Goal: Transaction & Acquisition: Purchase product/service

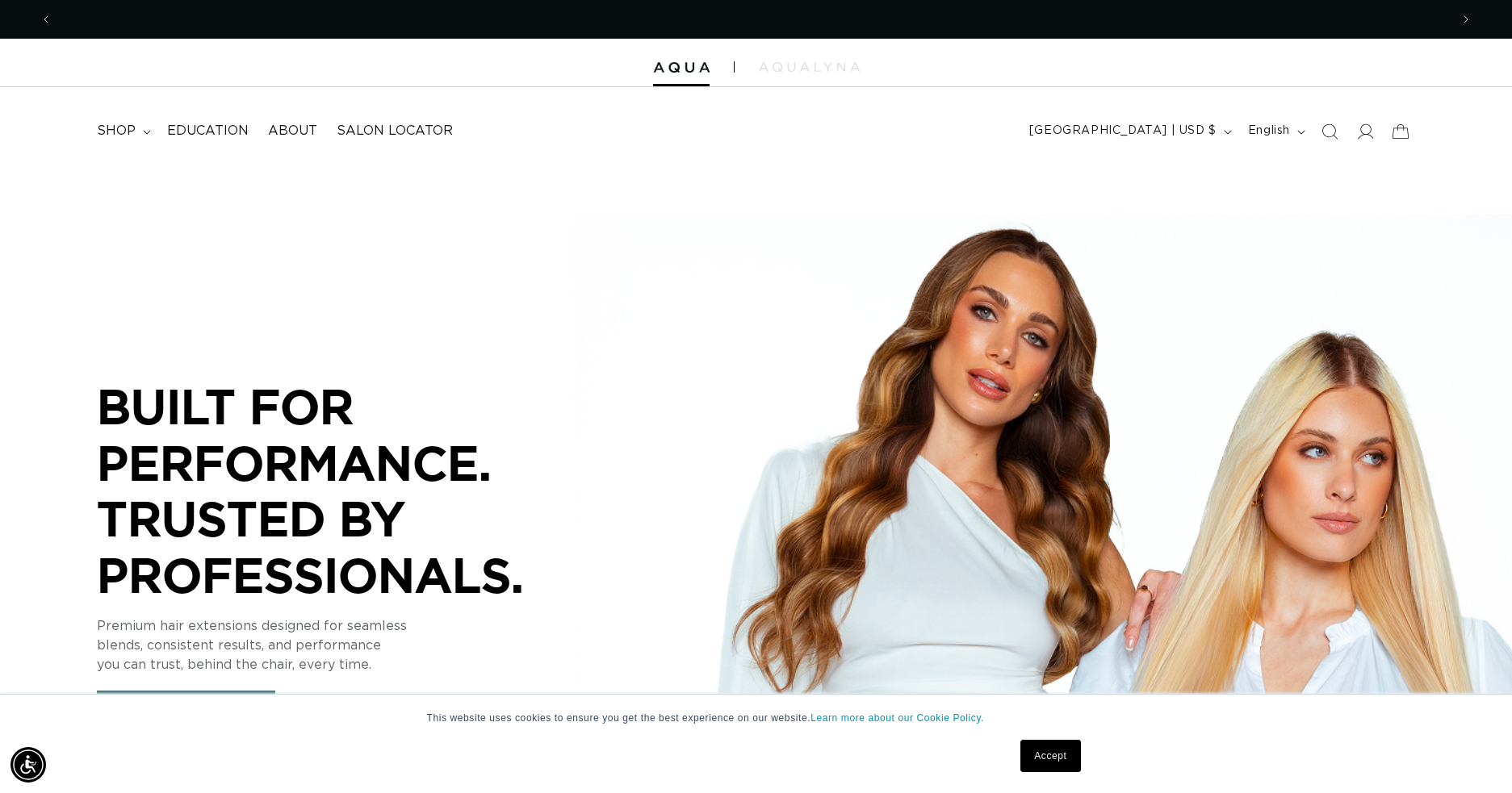
scroll to position [0, 1397]
click at [139, 137] on summary "shop" at bounding box center [122, 131] width 70 height 36
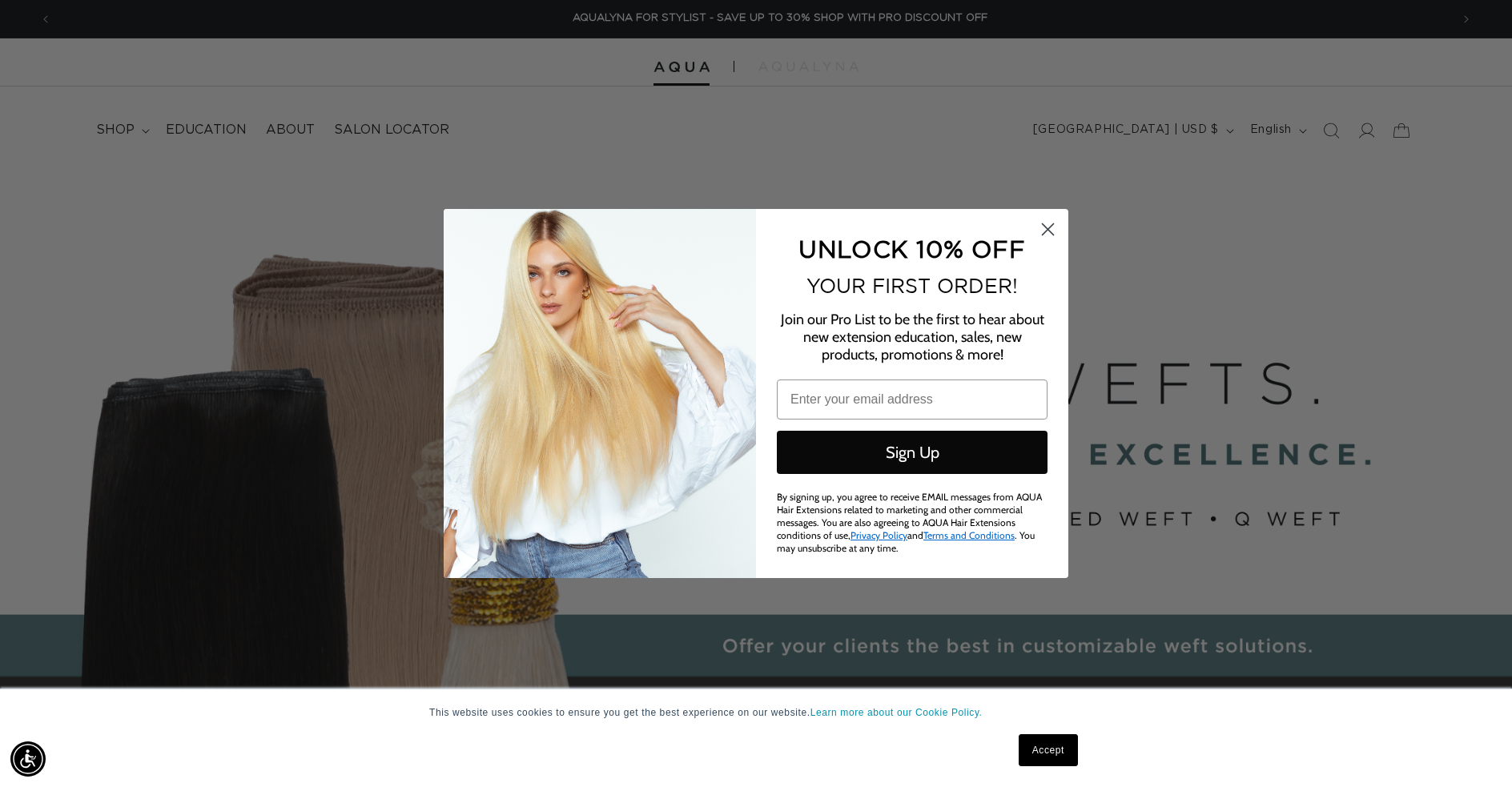
scroll to position [0, 2796]
drag, startPoint x: 1049, startPoint y: 229, endPoint x: 1024, endPoint y: 233, distance: 25.3
click at [1006, 239] on div "Close dialog UNLOCK 10% OFF YOUR FIRST ORDER! Join our Pro List to be the first…" at bounding box center [756, 394] width 624 height 370
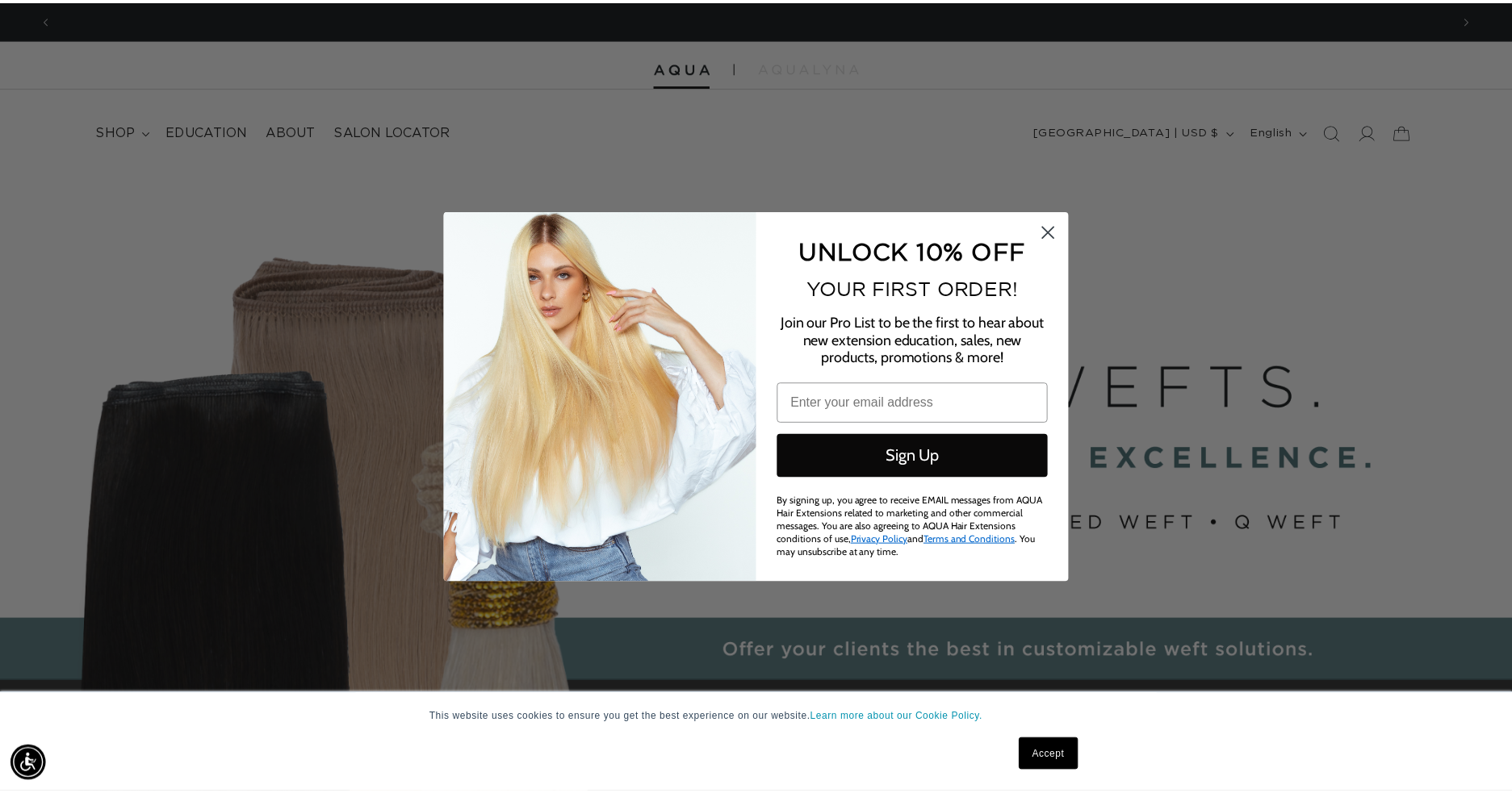
scroll to position [0, 0]
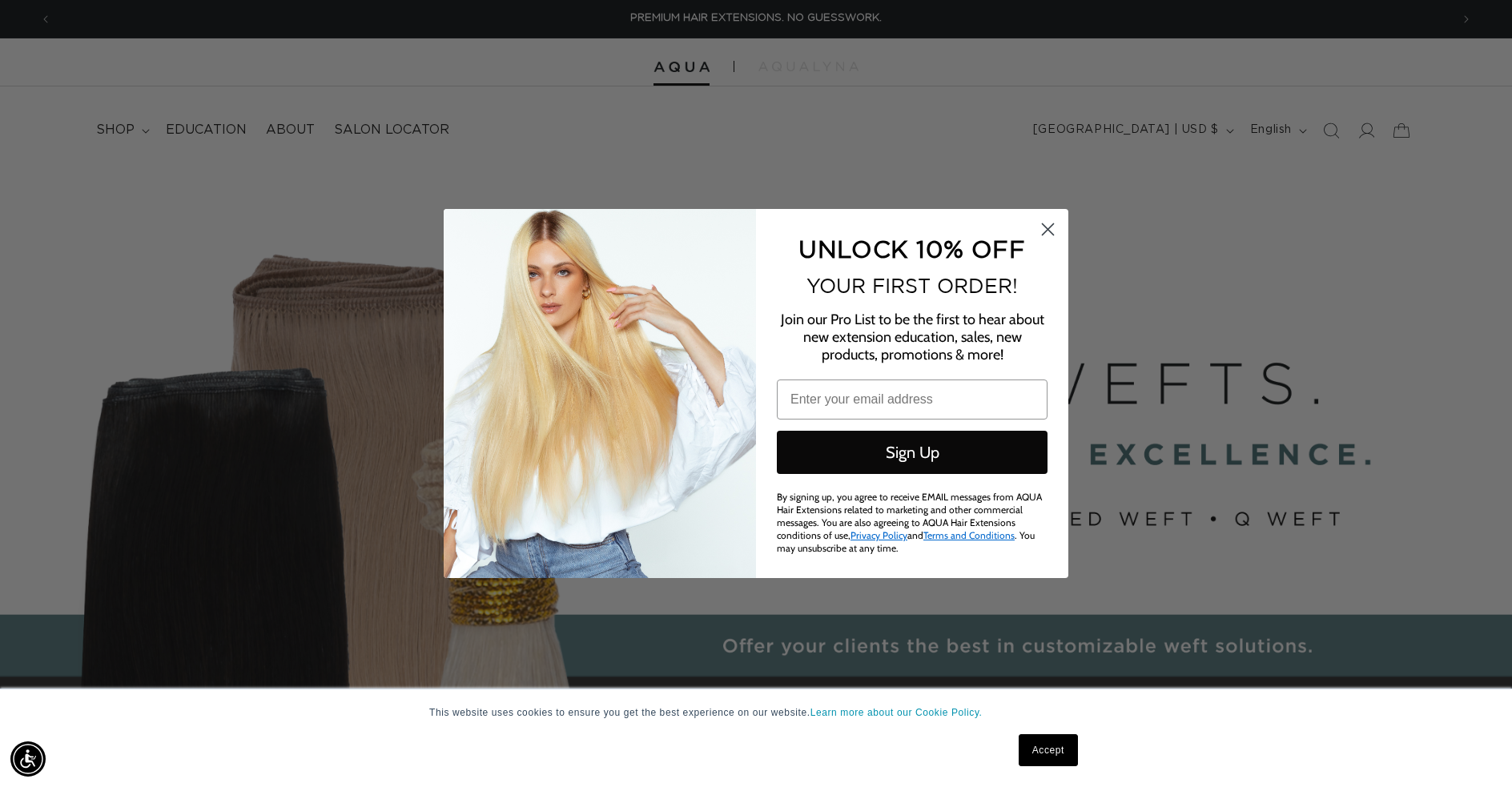
click at [1037, 228] on circle "Close dialog" at bounding box center [1048, 229] width 27 height 27
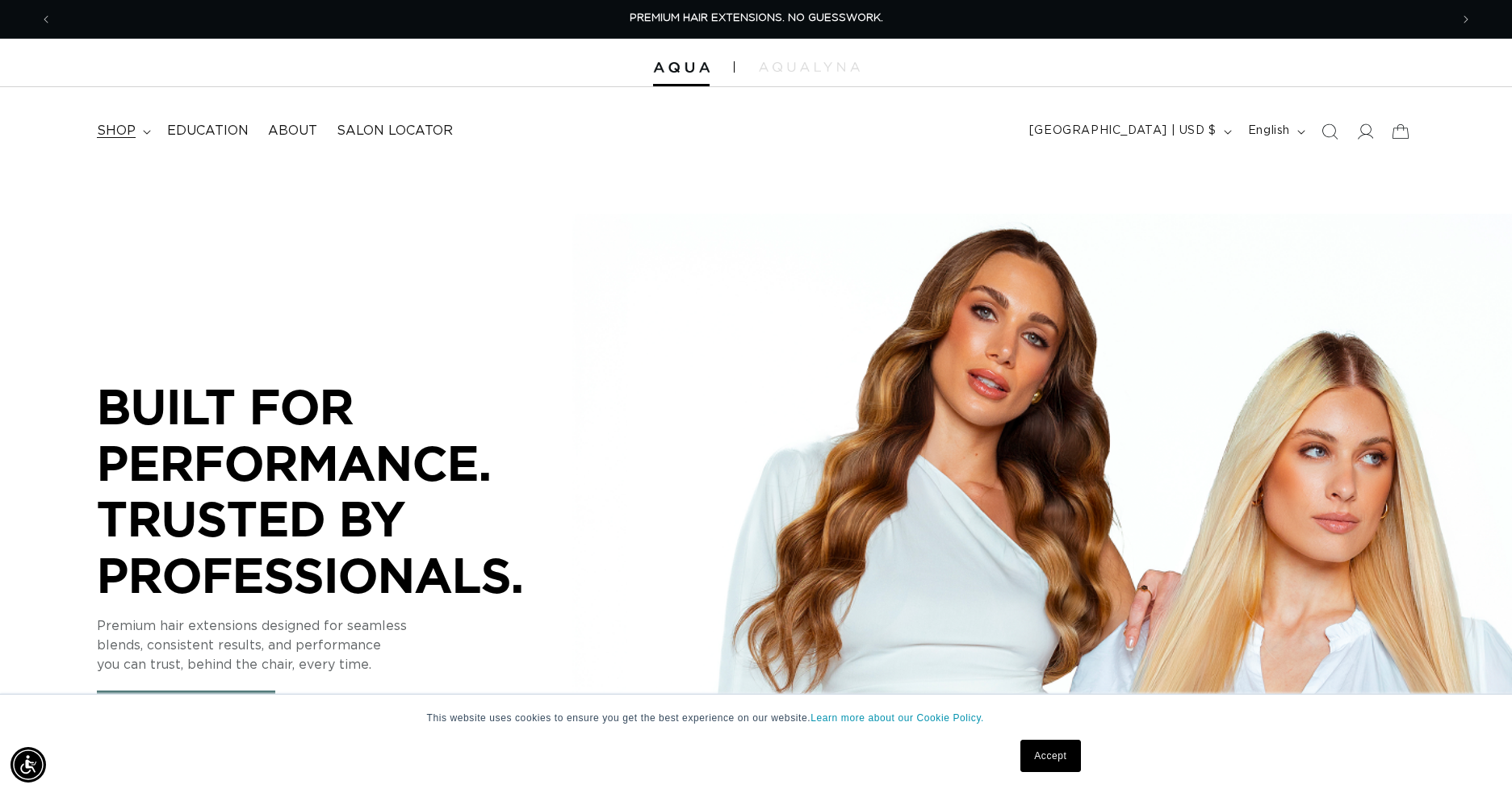
click at [120, 141] on summary "shop" at bounding box center [122, 131] width 70 height 36
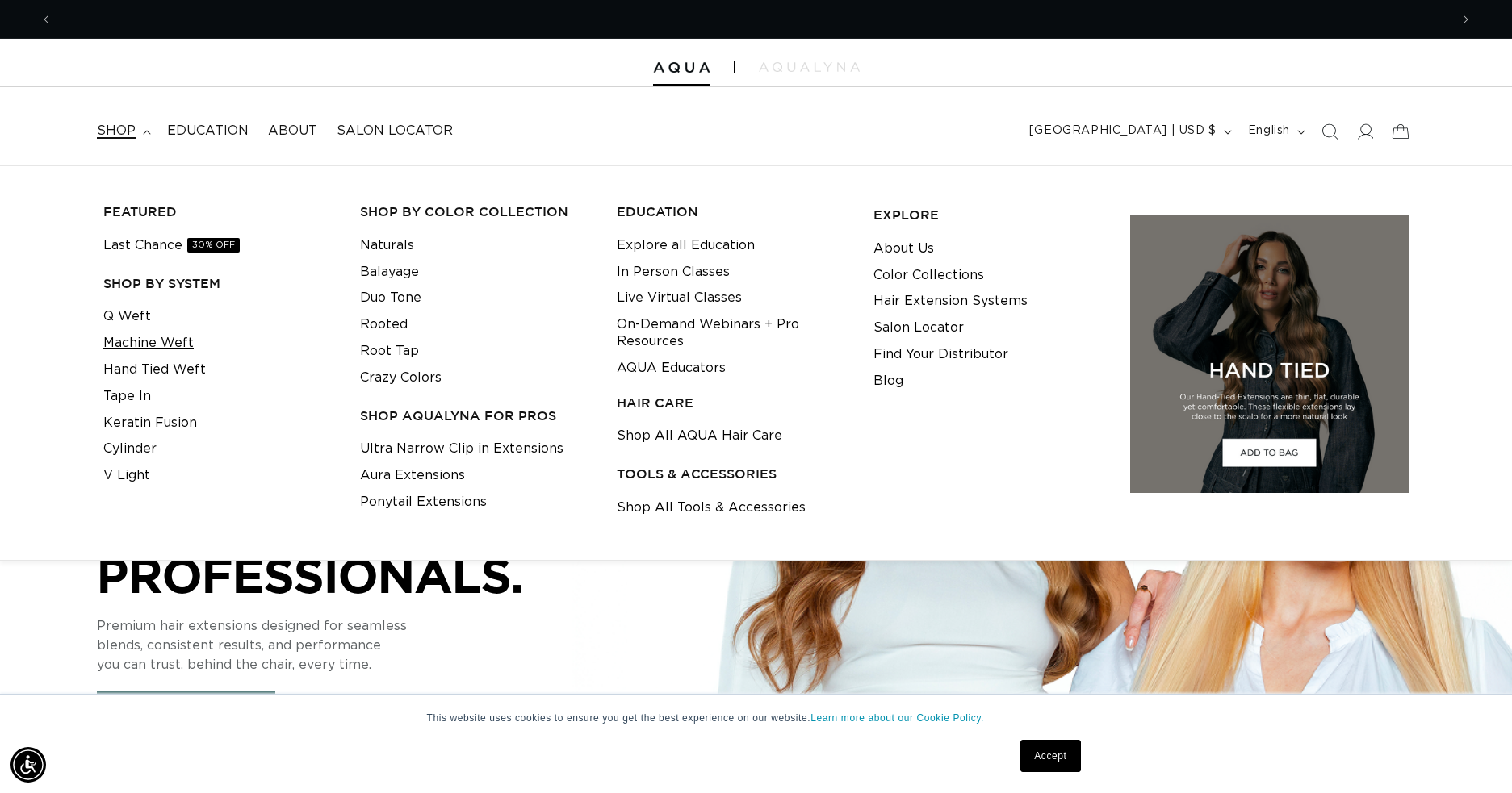
scroll to position [0, 1397]
click at [133, 368] on link "Hand Tied Weft" at bounding box center [154, 370] width 103 height 27
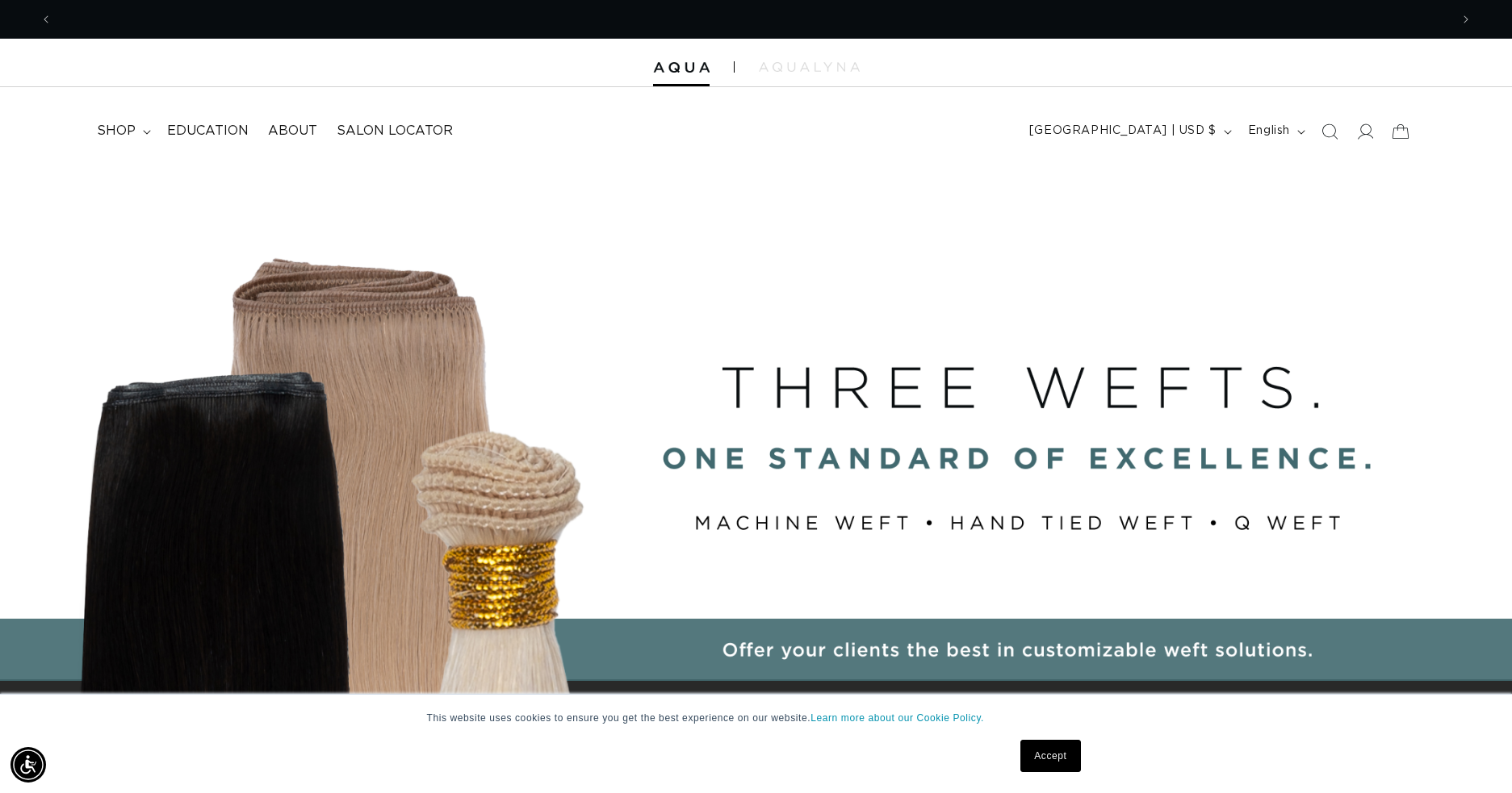
scroll to position [0, 2794]
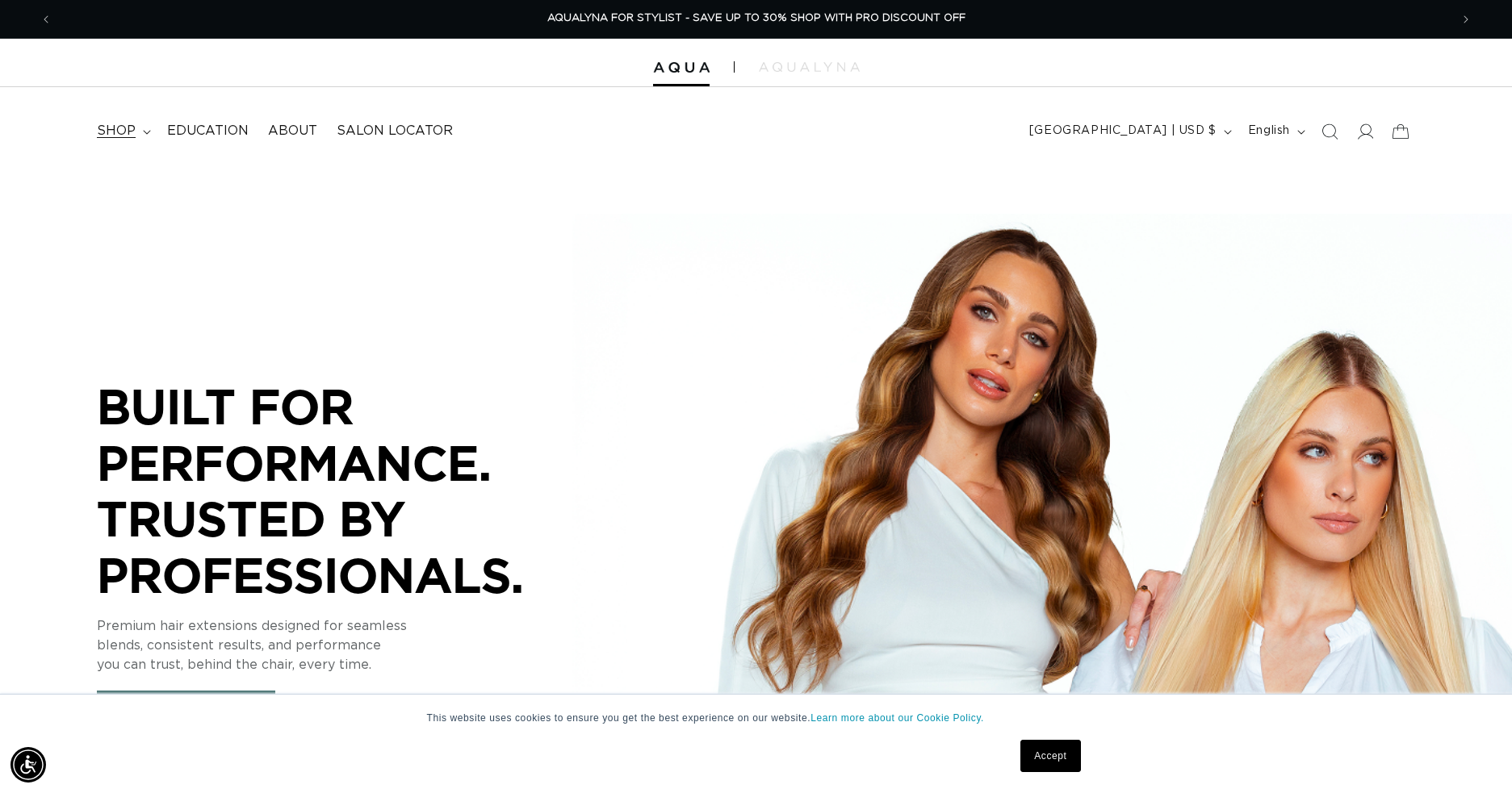
click at [129, 134] on span "shop" at bounding box center [116, 131] width 39 height 17
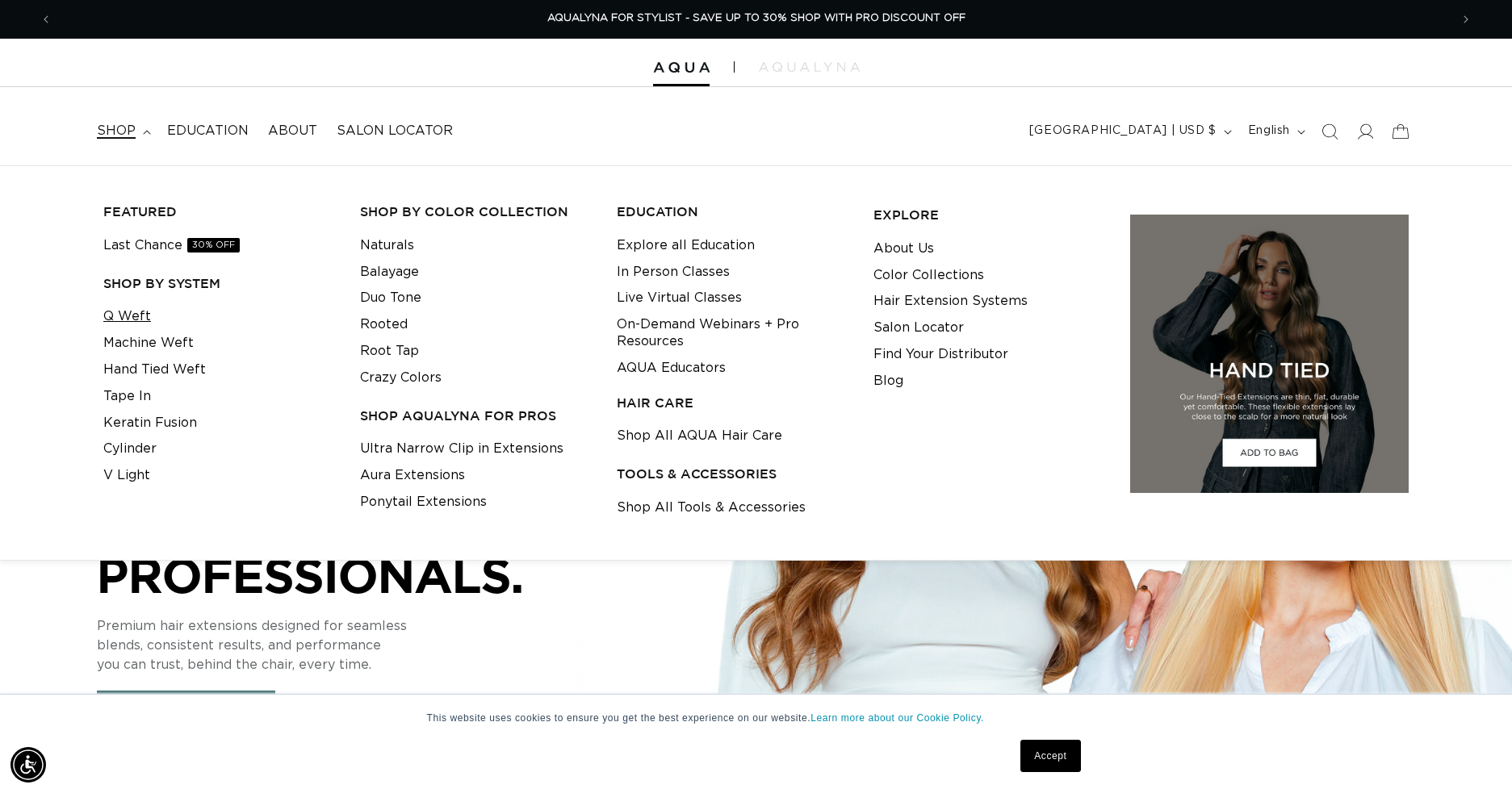
click at [134, 315] on link "Q Weft" at bounding box center [127, 316] width 47 height 27
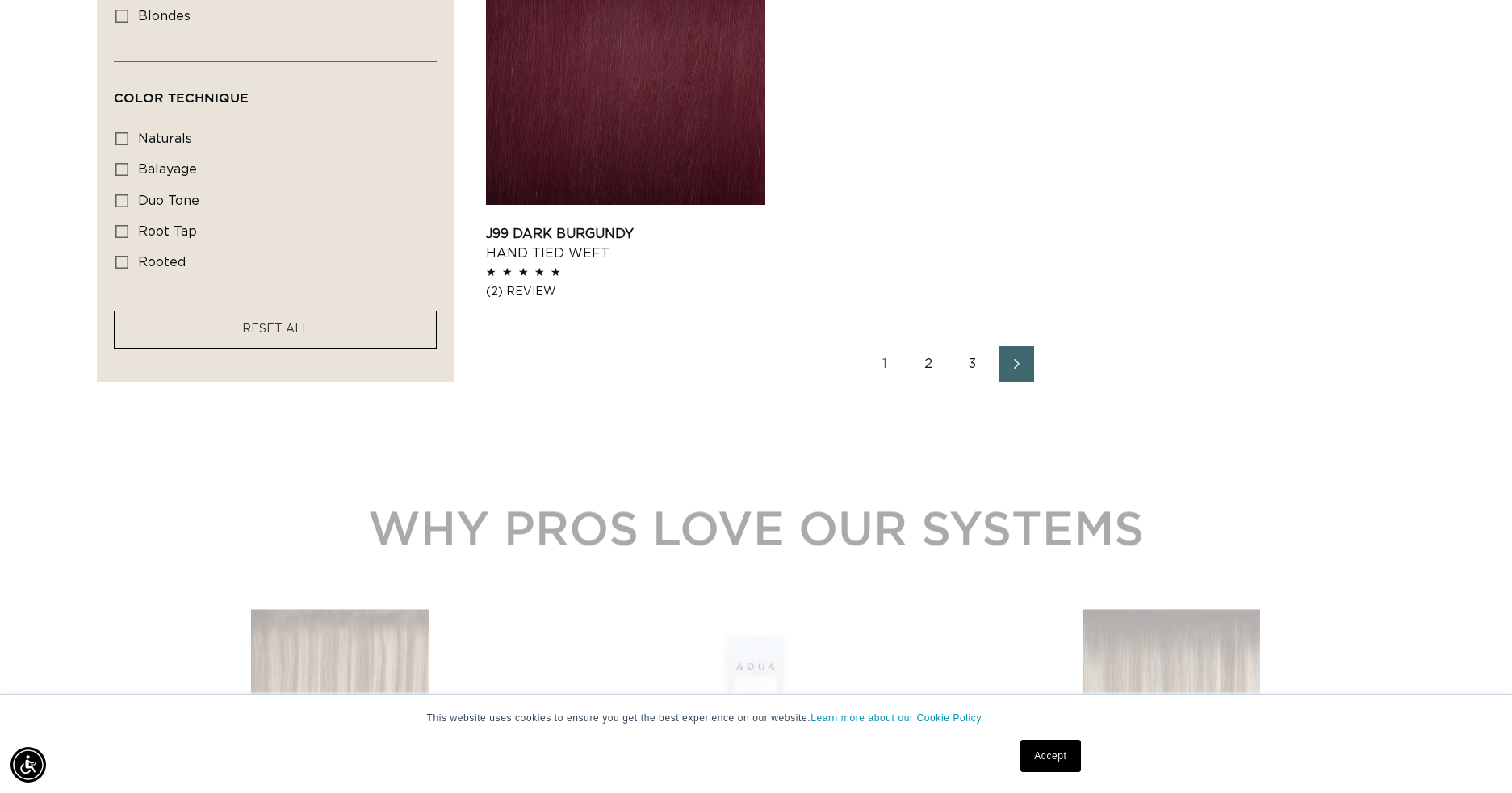
scroll to position [2663, 0]
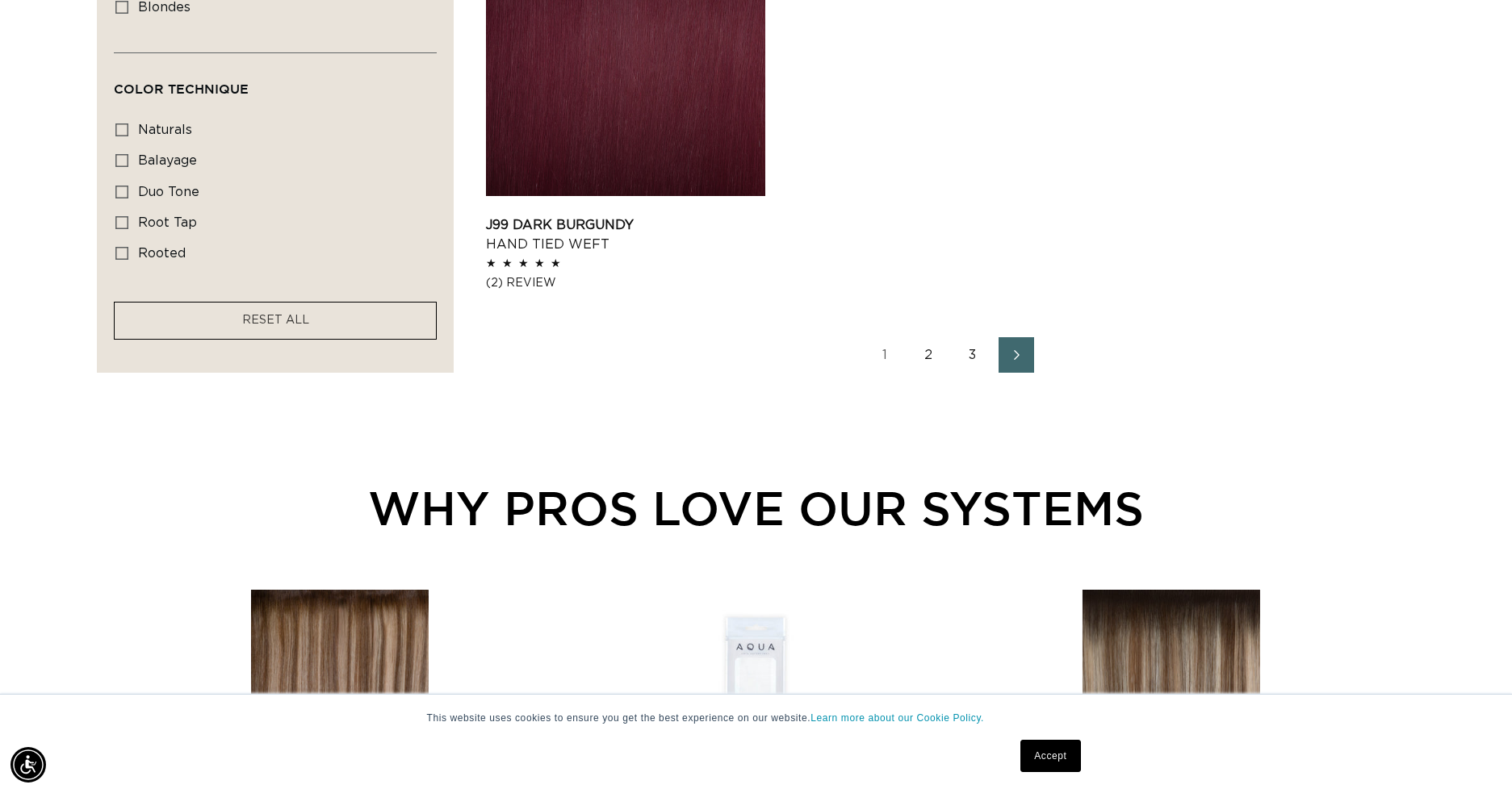
click at [935, 360] on link "2" at bounding box center [928, 354] width 35 height 35
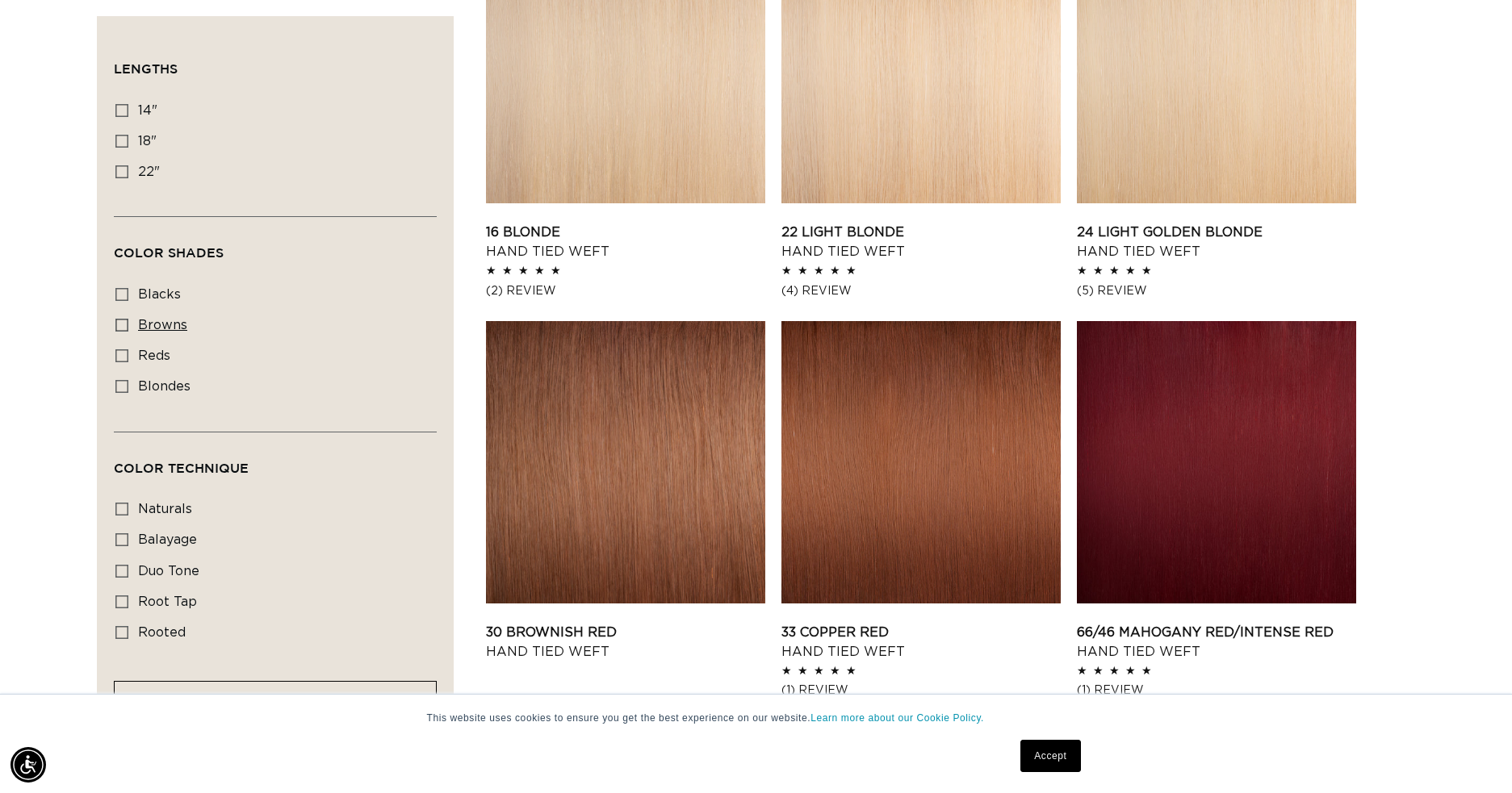
scroll to position [0, 0]
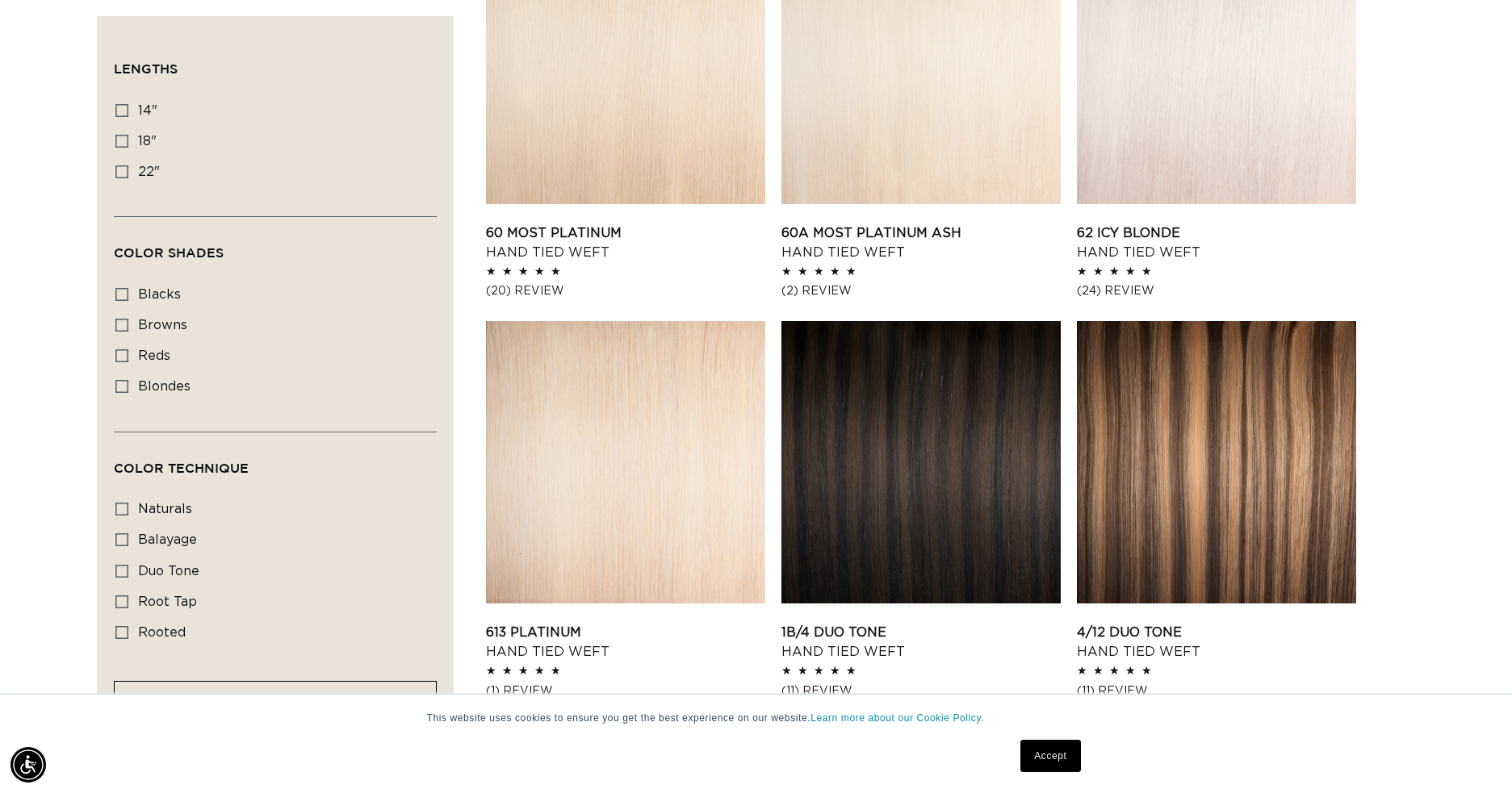
scroll to position [646, 0]
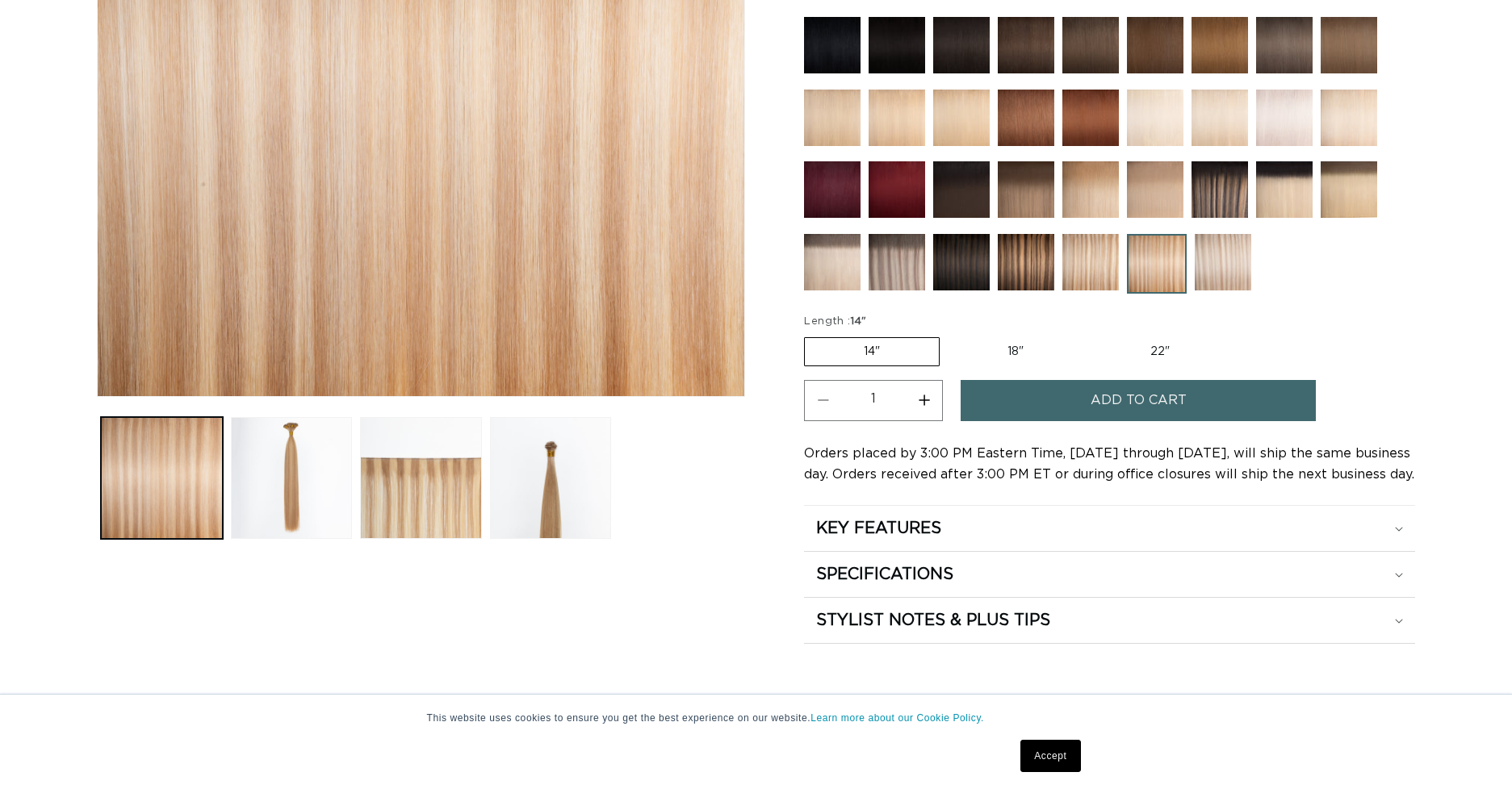
scroll to position [484, 0]
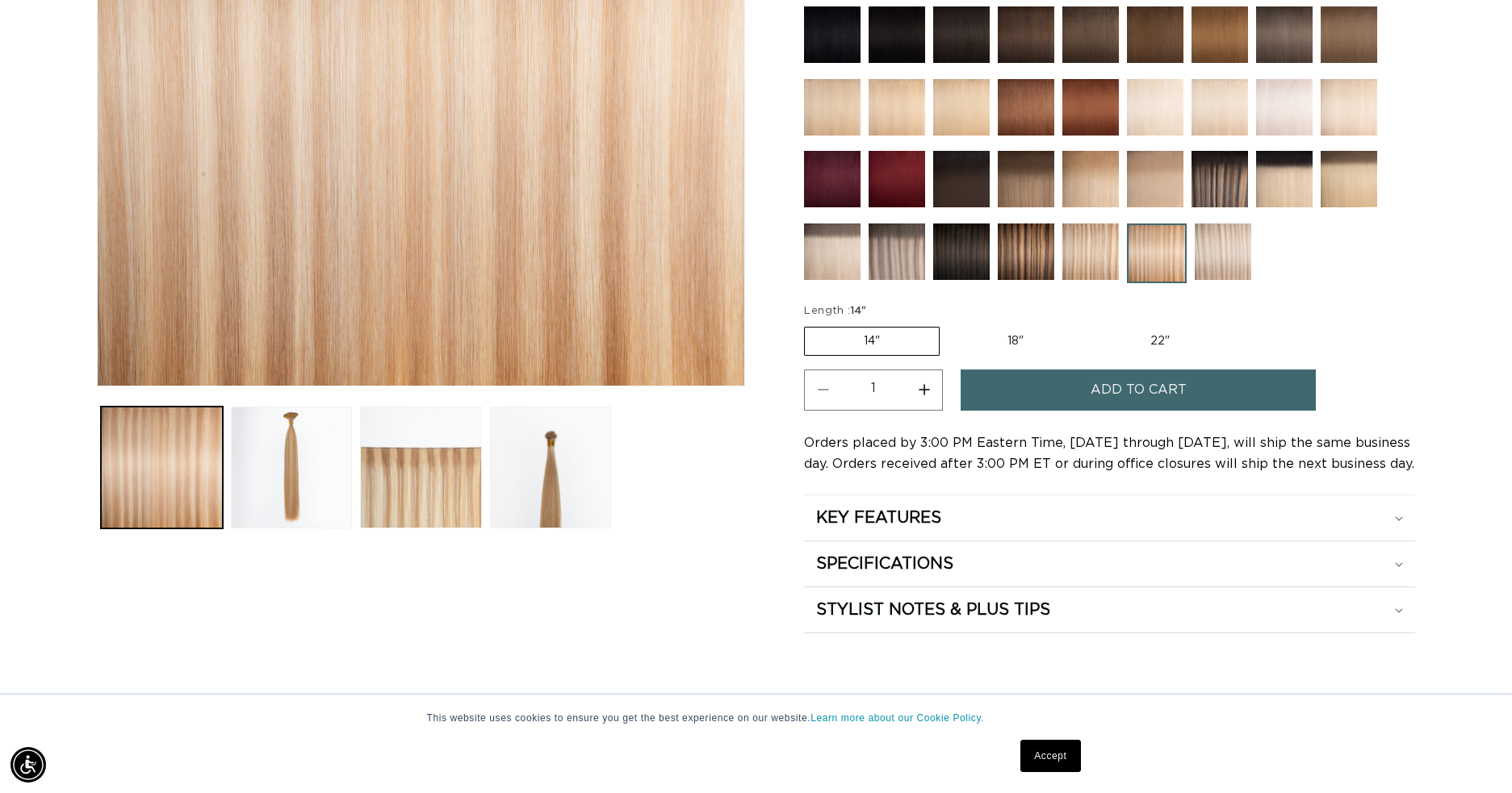
click at [1022, 343] on label "18" Variant sold out or unavailable" at bounding box center [1015, 341] width 134 height 28
click at [948, 324] on input "18" Variant sold out or unavailable" at bounding box center [947, 323] width 1 height 1
radio input "true"
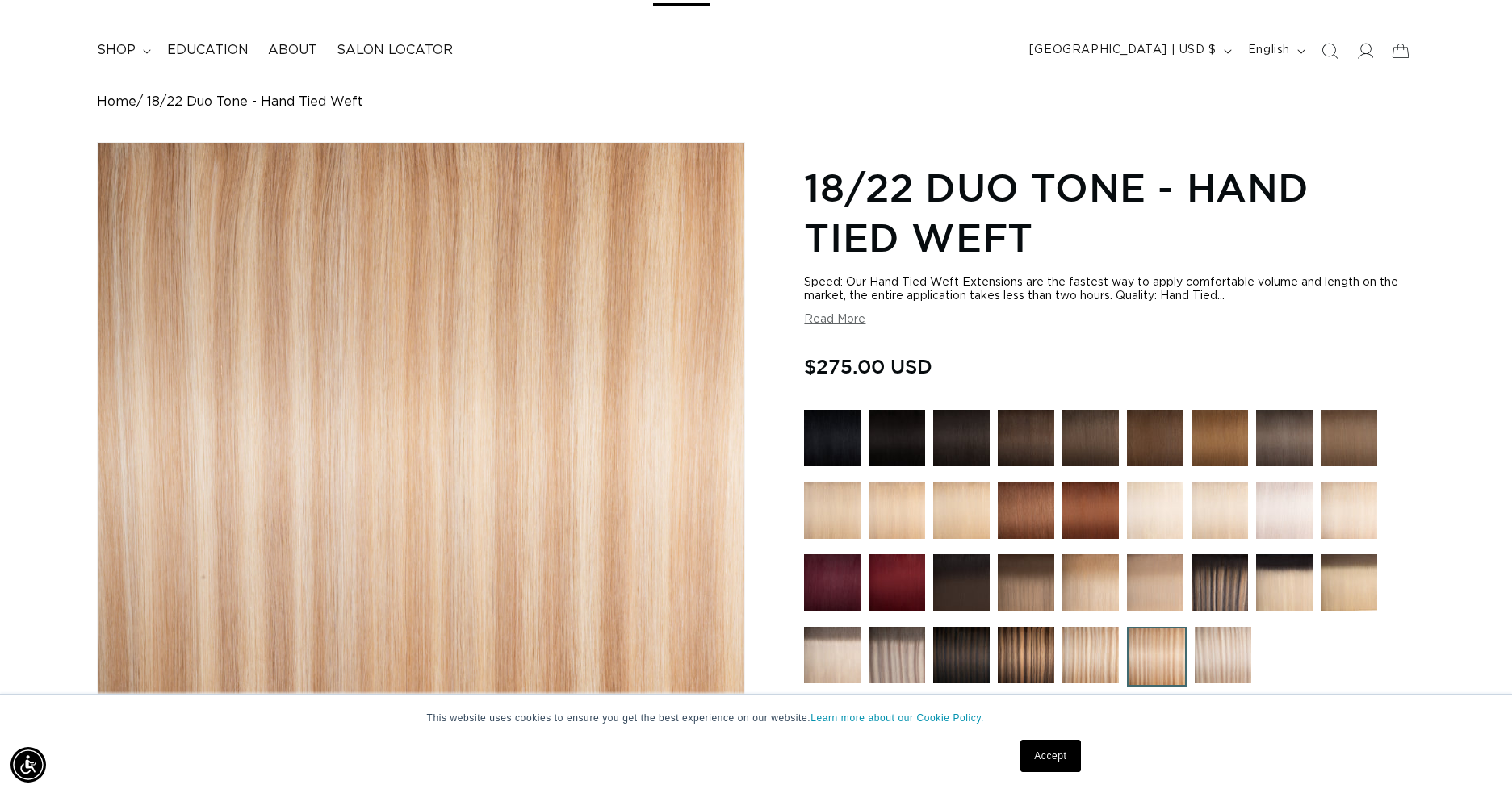
scroll to position [0, 2794]
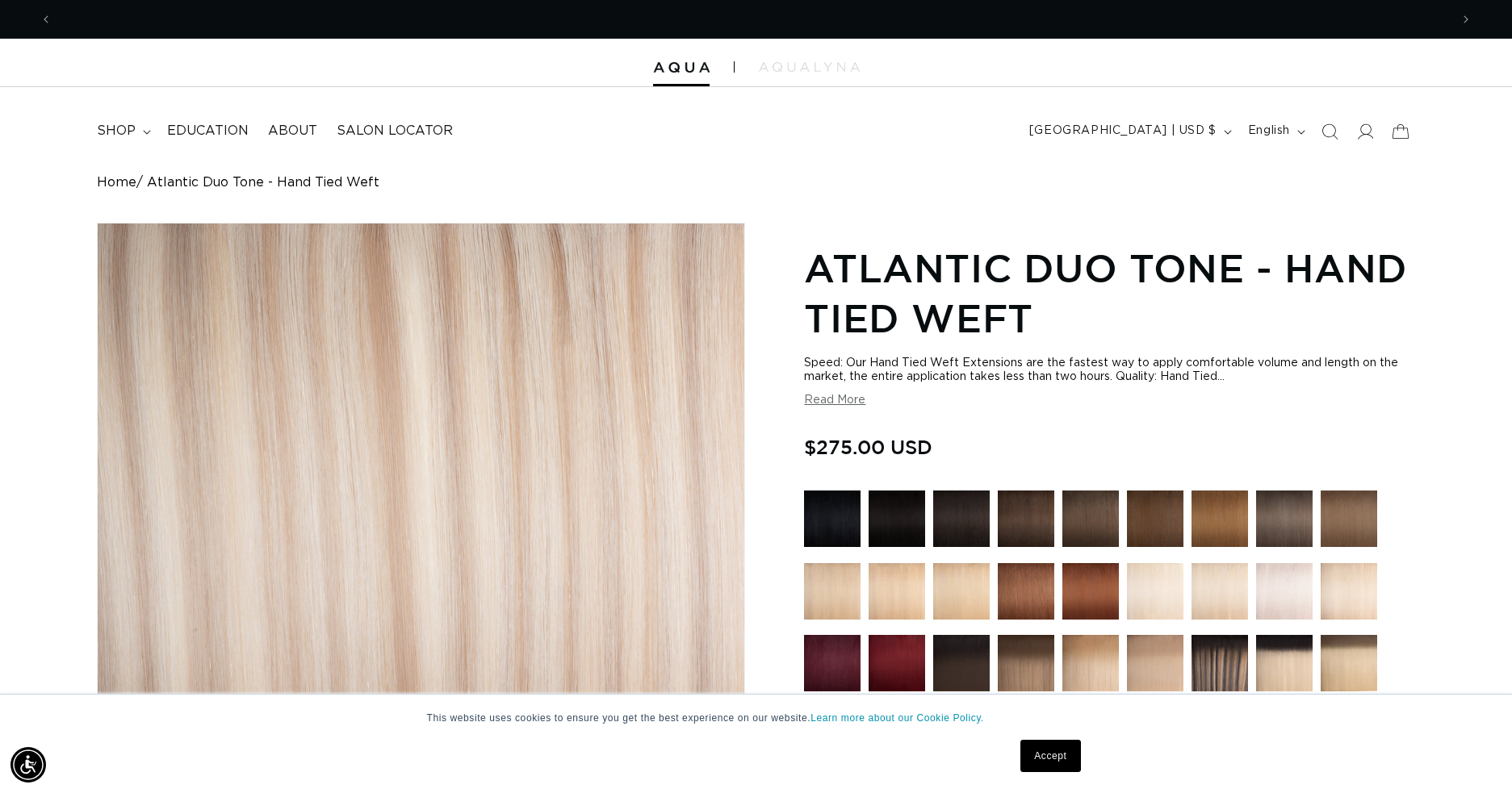
scroll to position [0, 1397]
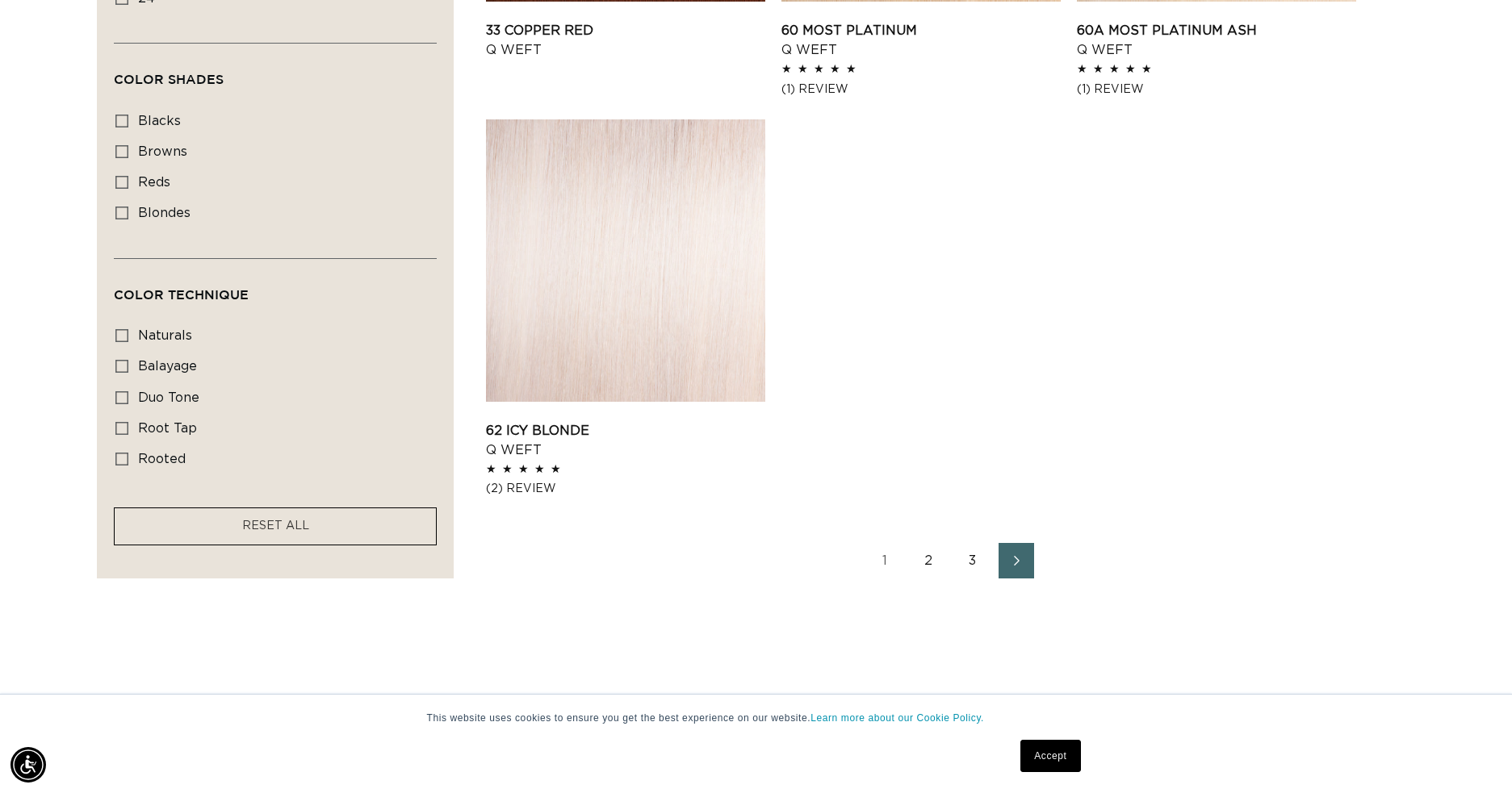
scroll to position [2501, 0]
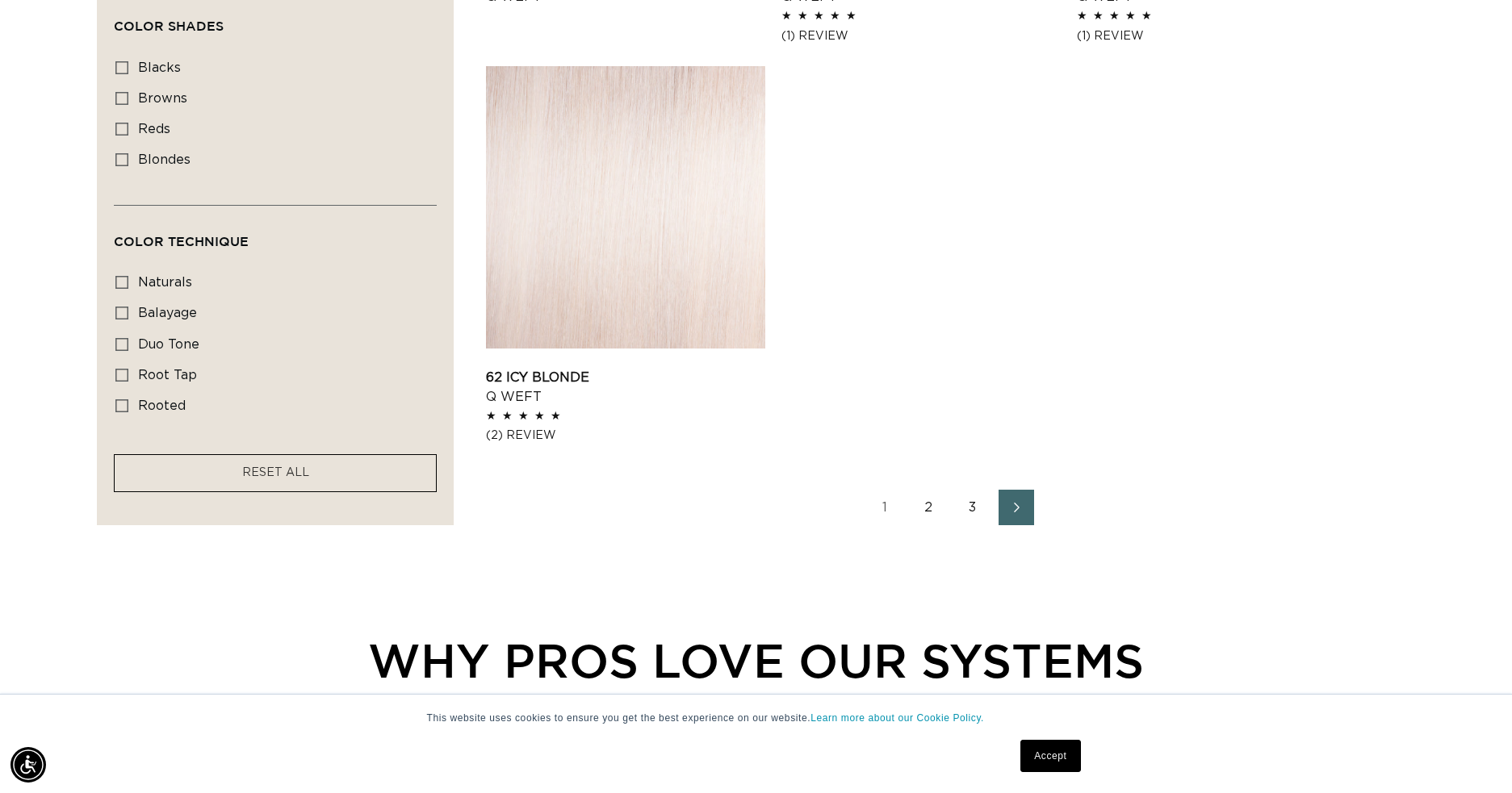
click at [926, 511] on link "2" at bounding box center [928, 507] width 35 height 35
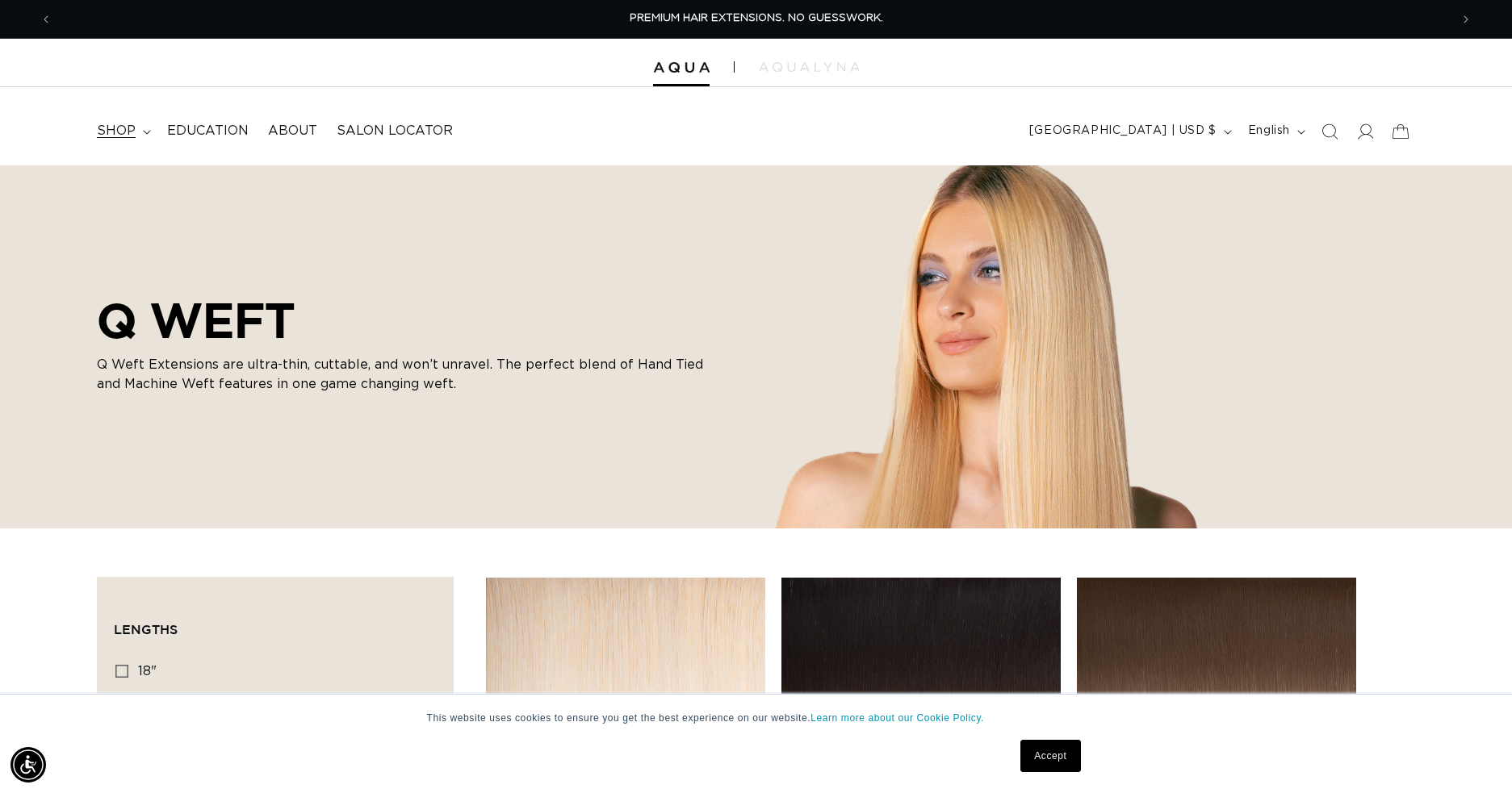
click at [108, 134] on span "shop" at bounding box center [116, 131] width 39 height 17
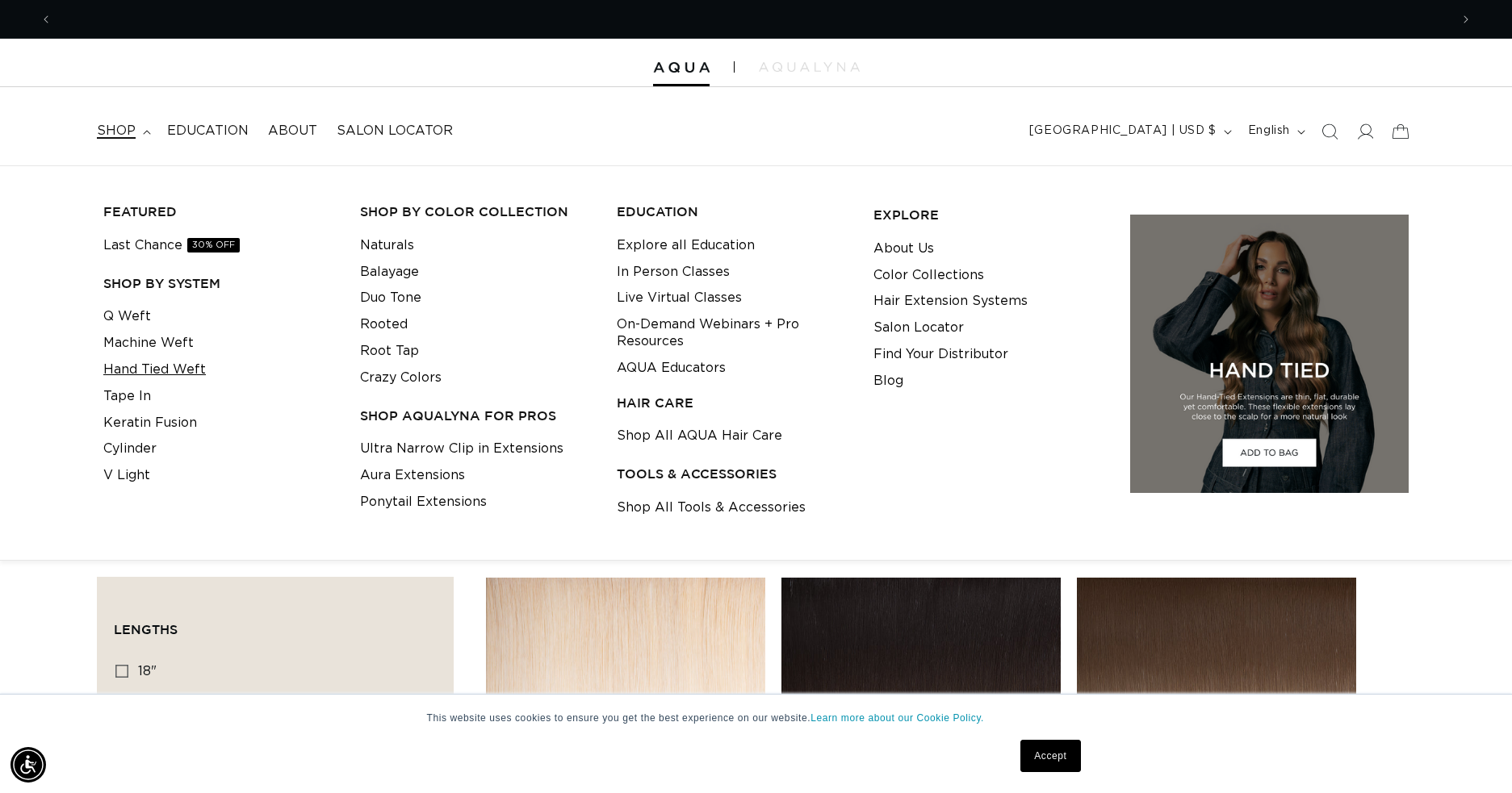
scroll to position [0, 1397]
click at [148, 346] on link "Machine Weft" at bounding box center [148, 343] width 91 height 27
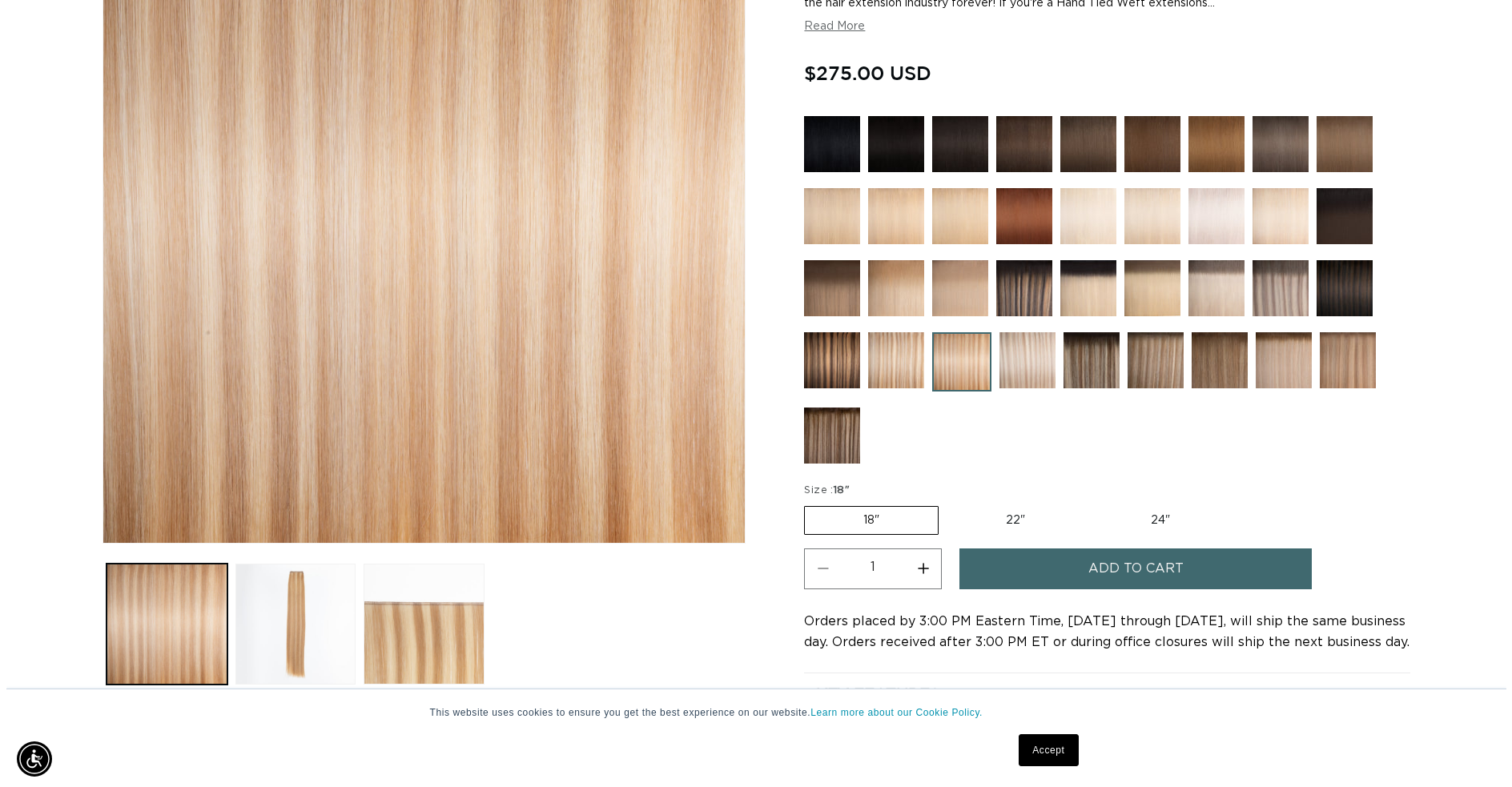
scroll to position [0, 1386]
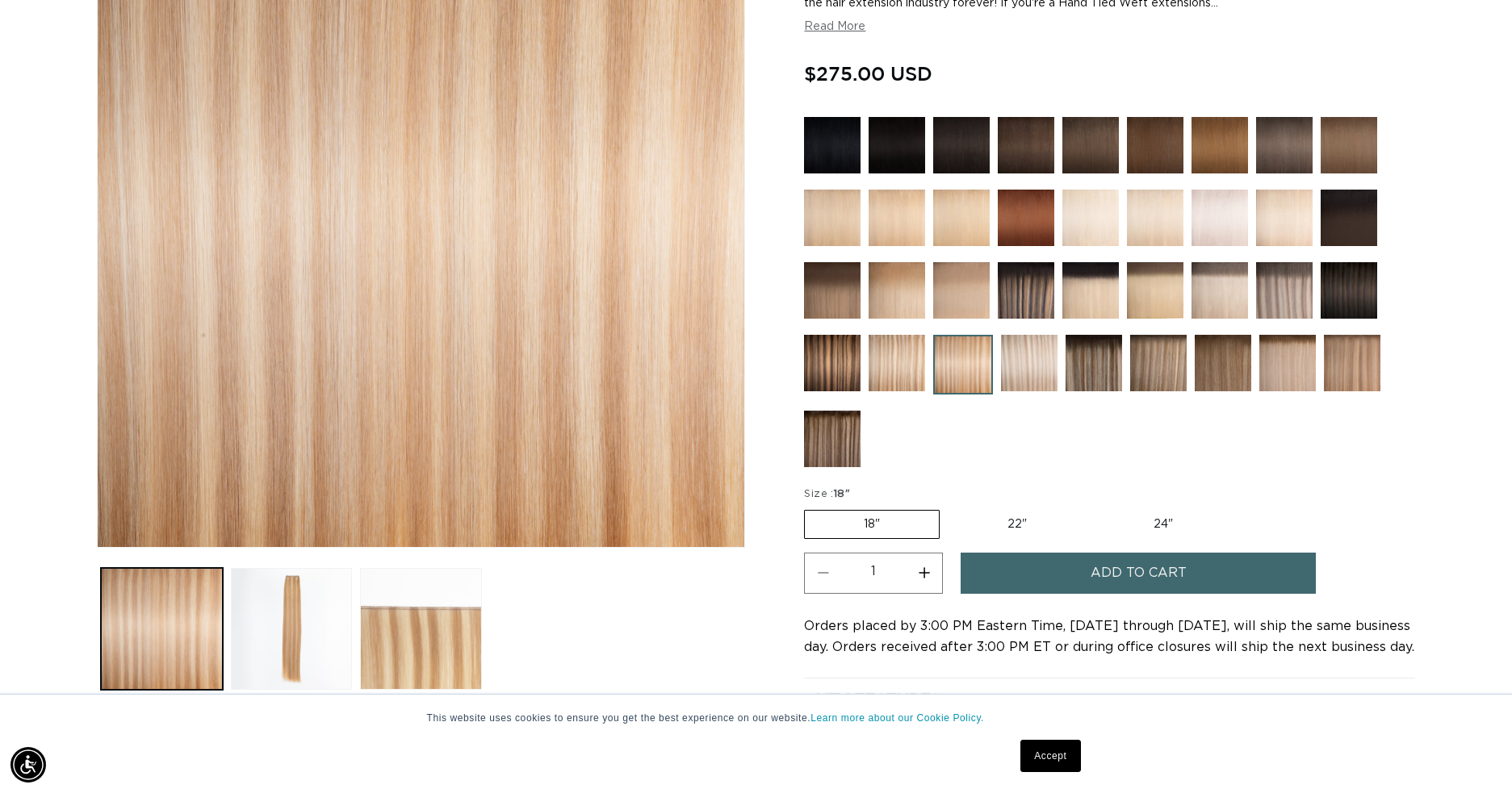
click at [1166, 579] on span "Add to cart" at bounding box center [1138, 573] width 96 height 41
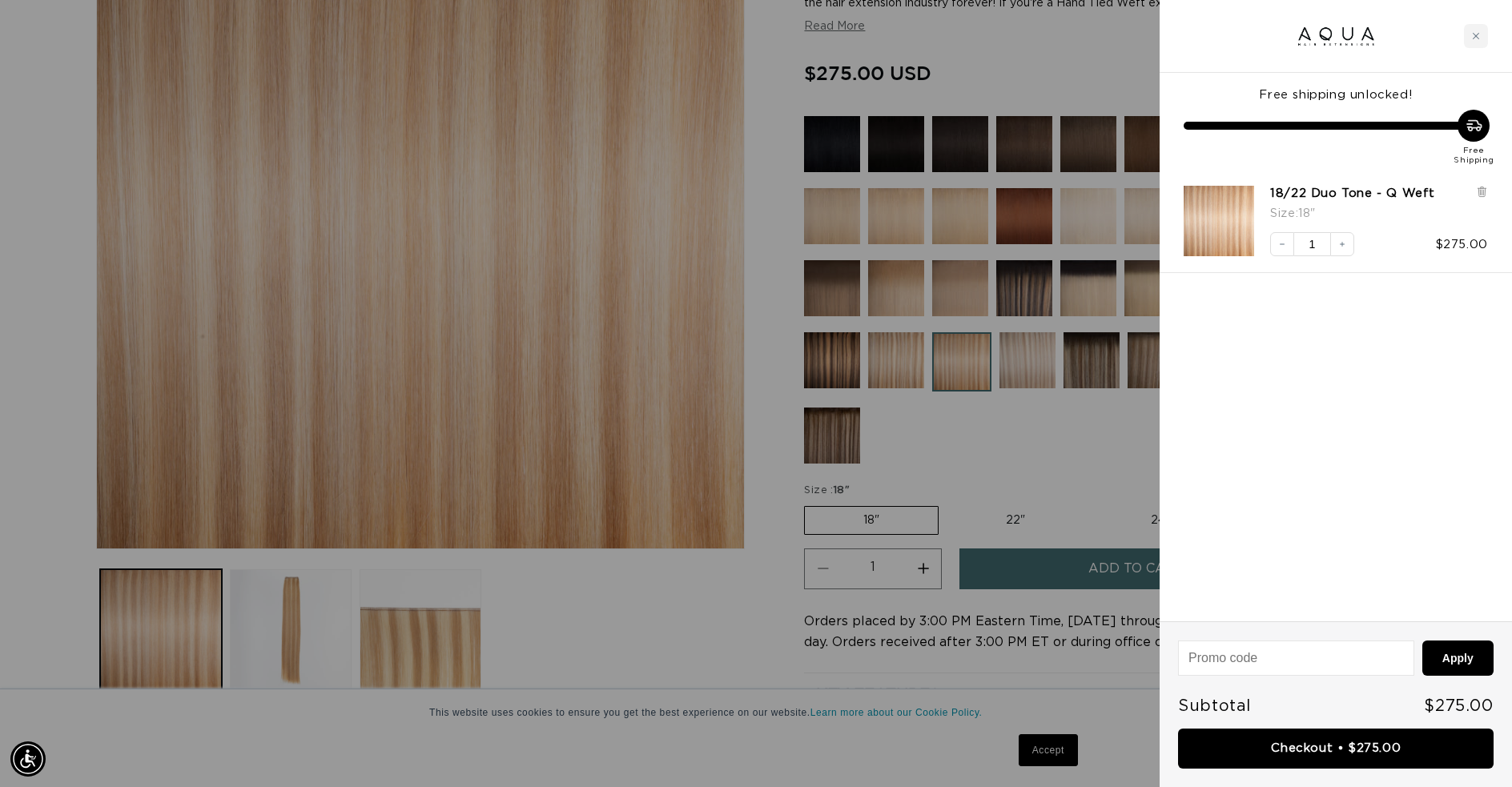
scroll to position [0, 2796]
click at [1347, 746] on link "Checkout • $275.00" at bounding box center [1335, 749] width 316 height 41
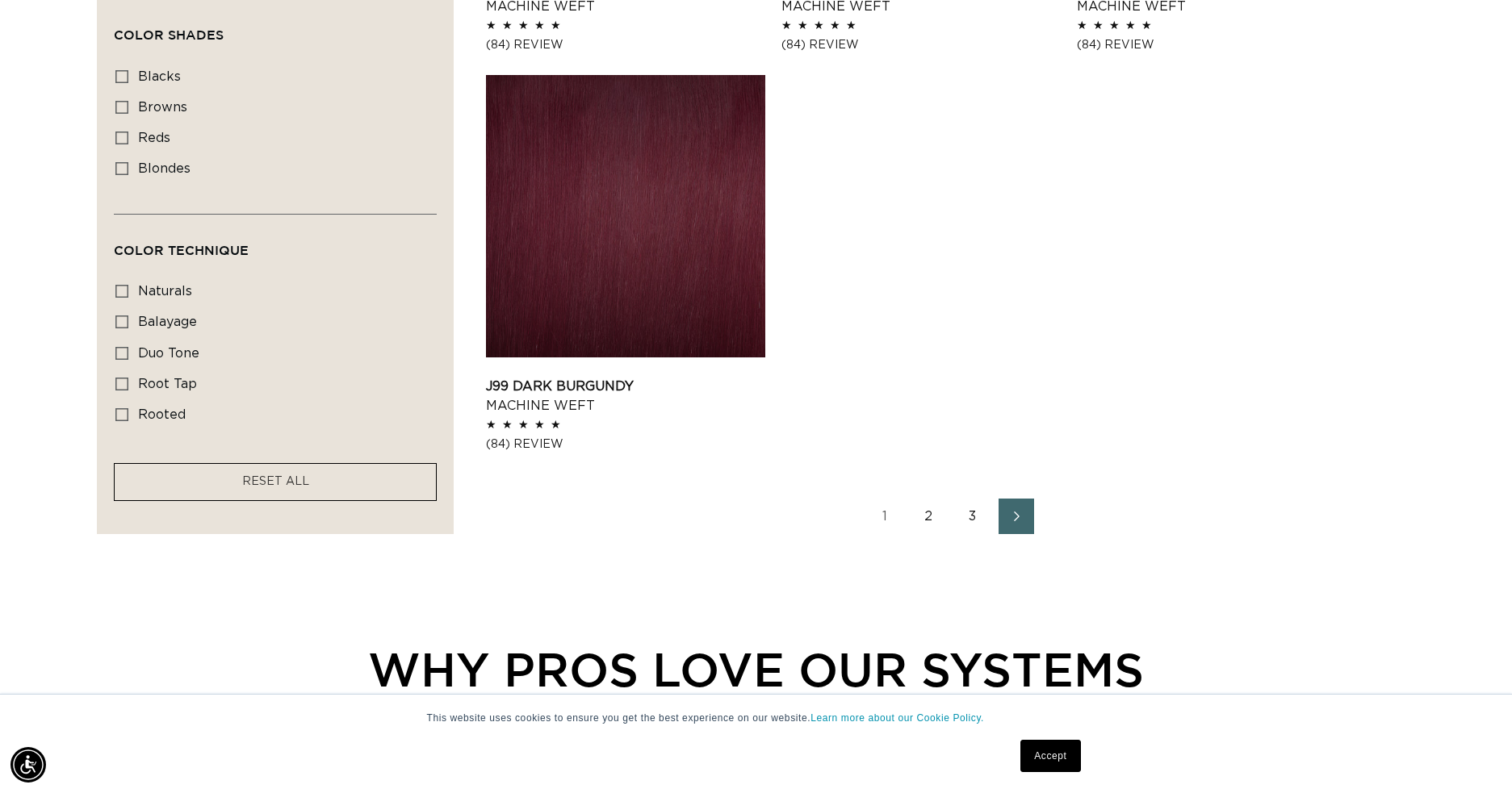
scroll to position [0, 1397]
click at [936, 505] on link "2" at bounding box center [928, 516] width 35 height 35
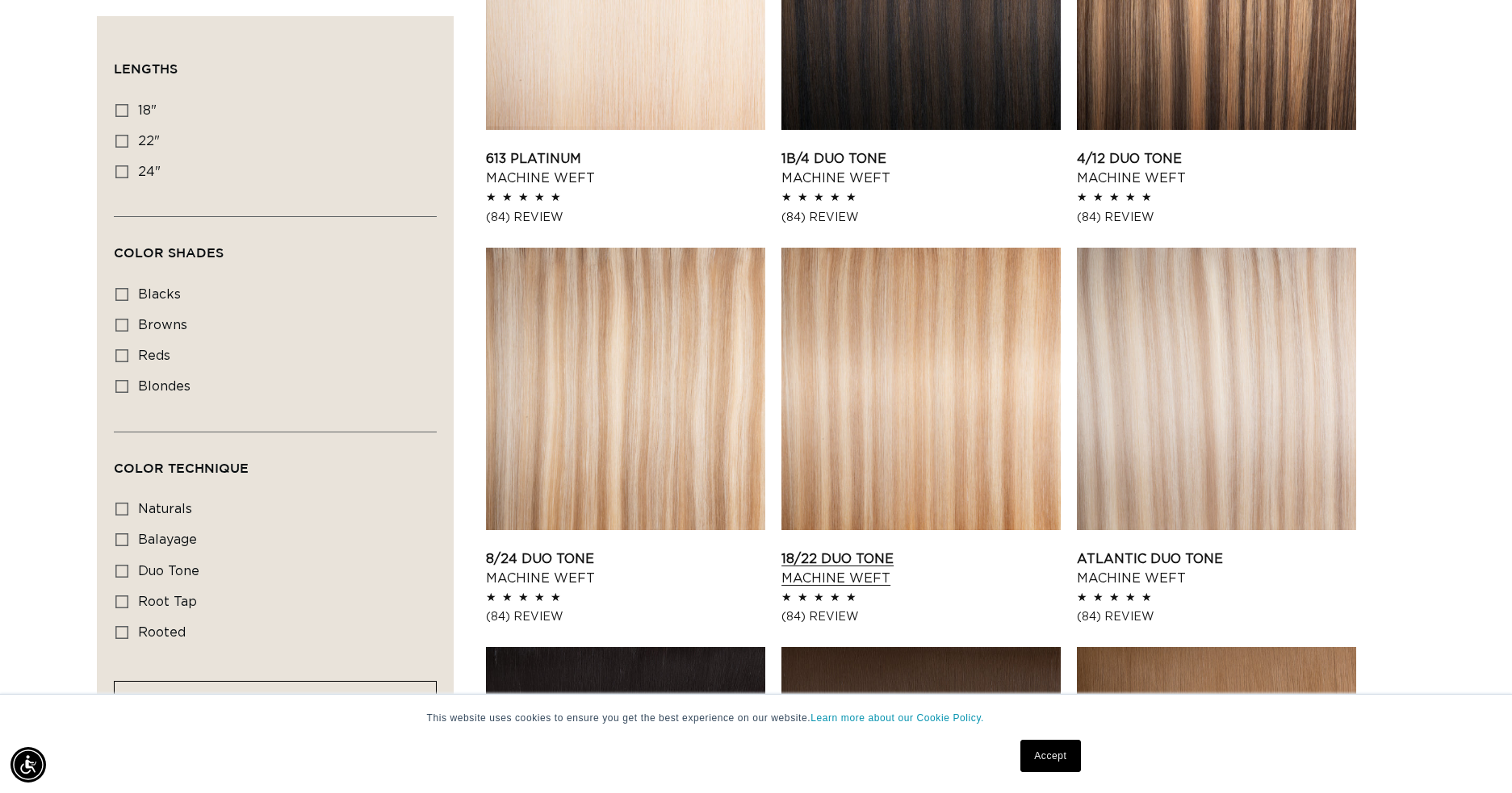
scroll to position [0, 1397]
click at [895, 550] on link "18/22 Duo Tone Machine Weft" at bounding box center [921, 569] width 279 height 39
